Goal: Task Accomplishment & Management: Complete application form

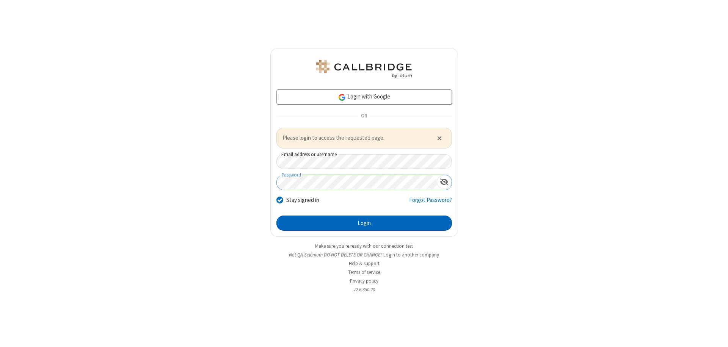
click at [364, 223] on button "Login" at bounding box center [364, 223] width 176 height 15
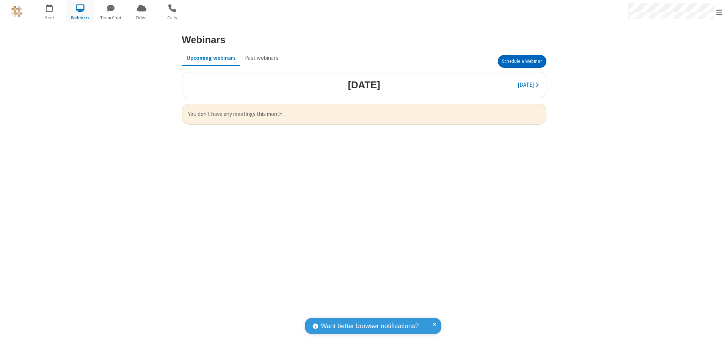
click at [522, 61] on button "Schedule a Webinar" at bounding box center [522, 61] width 49 height 13
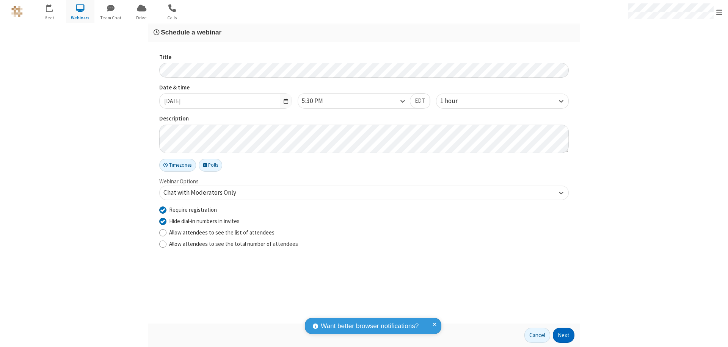
click at [564, 335] on button "Next" at bounding box center [564, 335] width 22 height 15
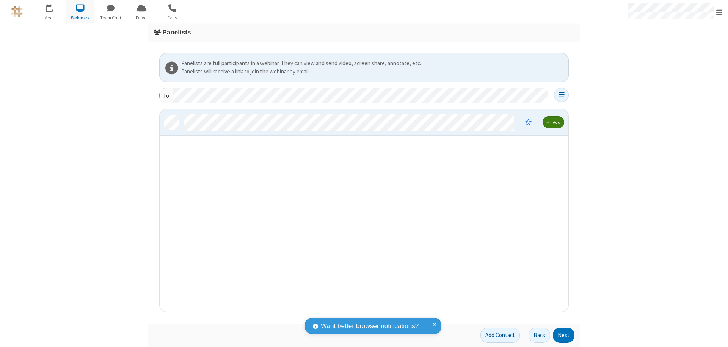
scroll to position [197, 403]
click at [564, 335] on button "Next" at bounding box center [564, 335] width 22 height 15
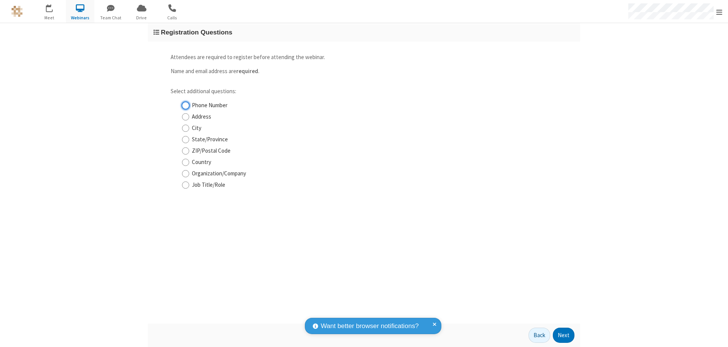
click at [185, 105] on input "Phone Number" at bounding box center [185, 106] width 7 height 8
checkbox input "true"
click at [564, 335] on button "Next" at bounding box center [564, 335] width 22 height 15
